Goal: Transaction & Acquisition: Download file/media

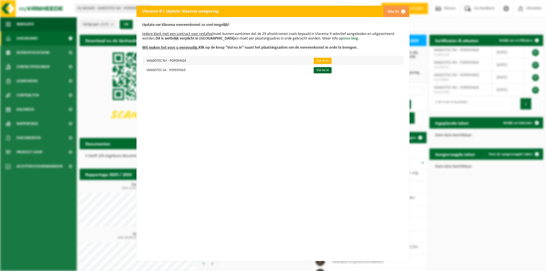
click at [315, 59] on link "Vul nu in" at bounding box center [323, 61] width 18 height 6
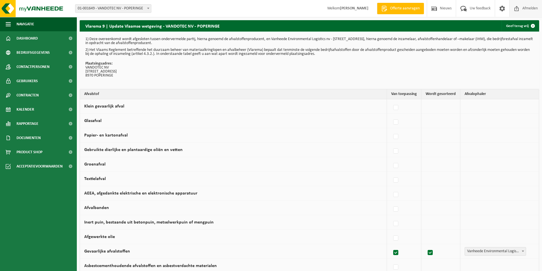
click at [524, 8] on span "Afmelden" at bounding box center [530, 8] width 18 height 17
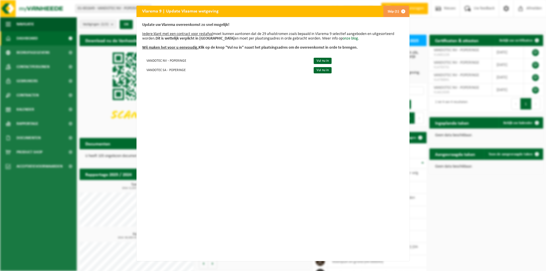
click at [387, 9] on button "Skip (1)" at bounding box center [396, 11] width 26 height 11
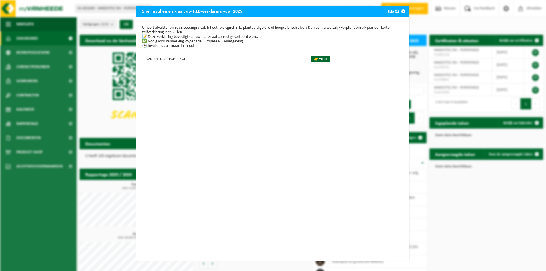
click at [392, 9] on button "Skip (2)" at bounding box center [396, 11] width 26 height 11
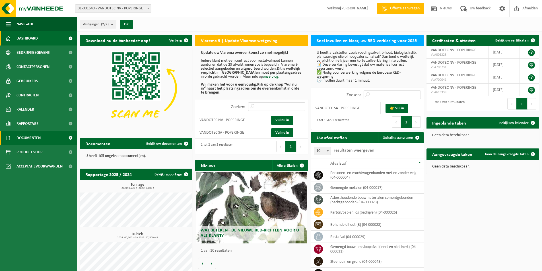
click at [34, 138] on span "Documenten" at bounding box center [28, 138] width 24 height 14
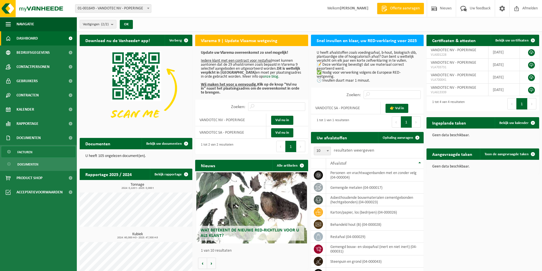
click at [27, 152] on span "Facturen" at bounding box center [24, 152] width 15 height 11
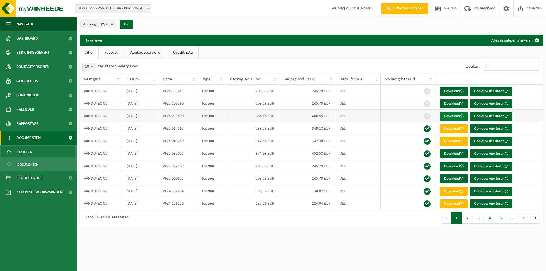
click at [454, 114] on link "Download" at bounding box center [454, 116] width 28 height 9
click at [387, 122] on td at bounding box center [408, 128] width 54 height 13
click at [454, 102] on link "Download" at bounding box center [454, 103] width 28 height 9
click at [456, 89] on link "Download" at bounding box center [454, 91] width 28 height 9
